Goal: Task Accomplishment & Management: Complete application form

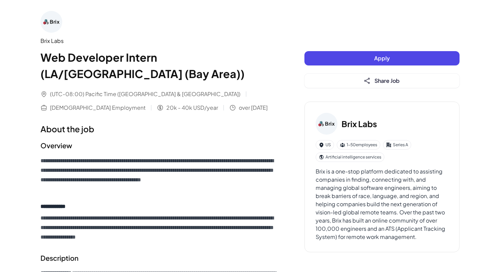
click at [349, 57] on button "Apply" at bounding box center [382, 58] width 155 height 14
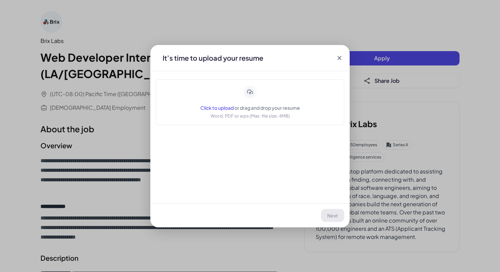
click at [223, 107] on span "Click to upload" at bounding box center [216, 108] width 33 height 6
click at [340, 58] on icon at bounding box center [339, 57] width 7 height 7
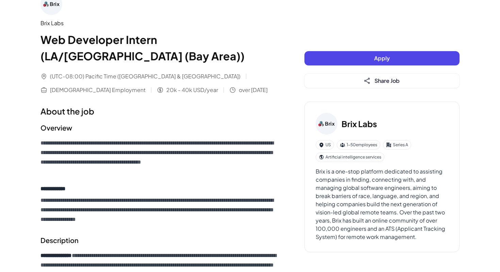
scroll to position [19, 0]
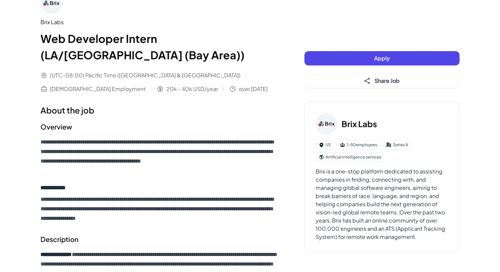
click at [54, 6] on img at bounding box center [52, 3] width 22 height 22
click at [55, 3] on img at bounding box center [52, 3] width 22 height 22
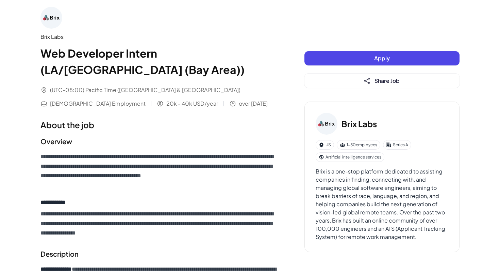
scroll to position [0, 0]
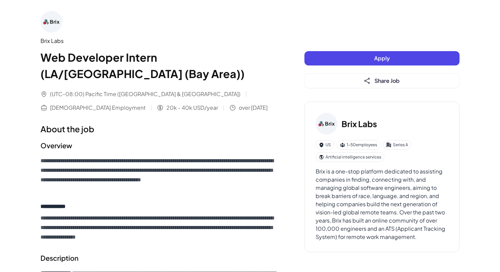
click at [361, 125] on h3 "Brix Labs" at bounding box center [359, 123] width 35 height 12
click at [335, 121] on img at bounding box center [327, 124] width 22 height 22
drag, startPoint x: 342, startPoint y: 122, endPoint x: 377, endPoint y: 124, distance: 35.4
click at [377, 124] on div "Brix Labs" at bounding box center [382, 124] width 133 height 22
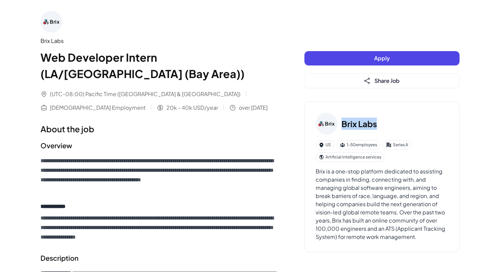
copy h3 "Brix Labs"
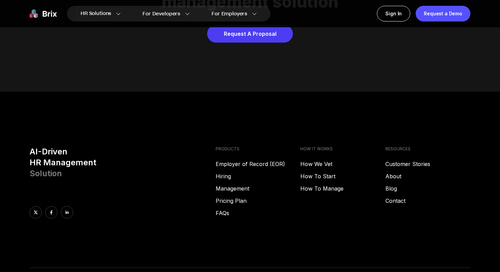
scroll to position [3478, 0]
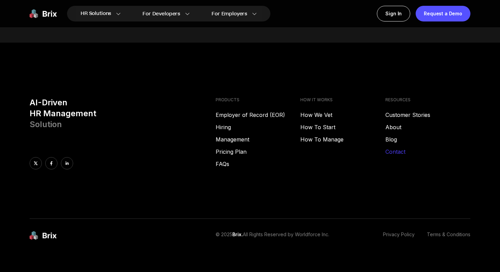
click at [397, 147] on link "Contact" at bounding box center [428, 151] width 85 height 8
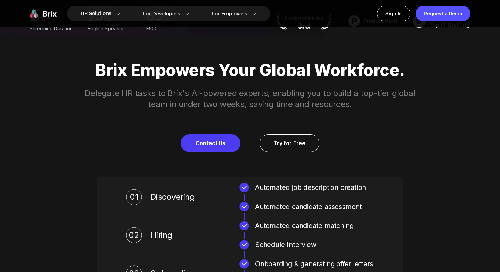
scroll to position [235, 0]
click at [222, 146] on link "Contact Us" at bounding box center [211, 143] width 60 height 18
